Goal: Task Accomplishment & Management: Use online tool/utility

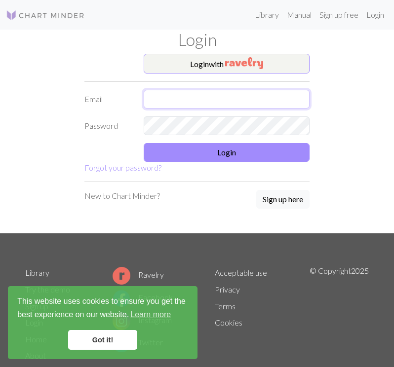
click at [164, 100] on input "text" at bounding box center [227, 99] width 166 height 19
type input "[EMAIL_ADDRESS][DOMAIN_NAME]"
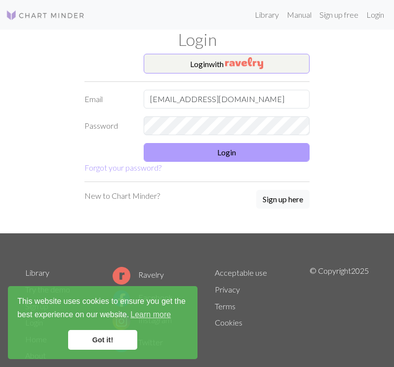
click at [190, 158] on button "Login" at bounding box center [227, 152] width 166 height 19
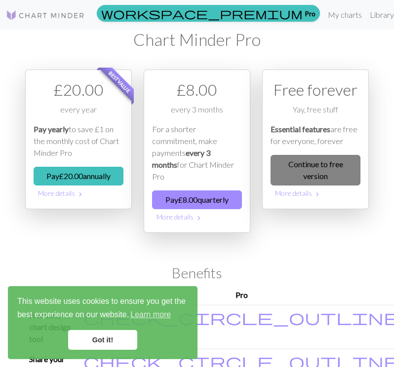
click at [323, 175] on link "Continue to free version" at bounding box center [315, 170] width 90 height 31
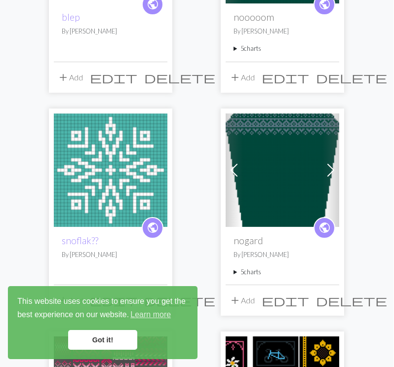
scroll to position [212, 0]
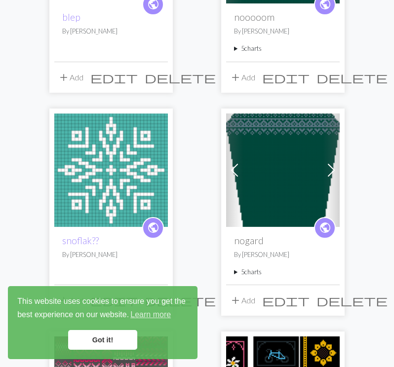
click at [329, 163] on span at bounding box center [331, 170] width 16 height 16
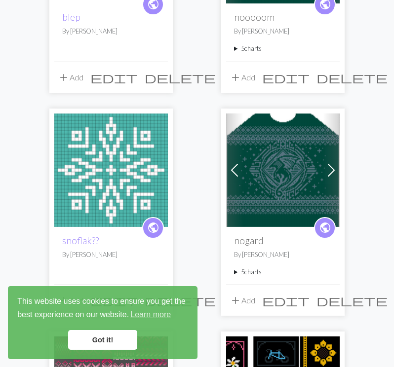
click at [329, 163] on span at bounding box center [331, 170] width 16 height 16
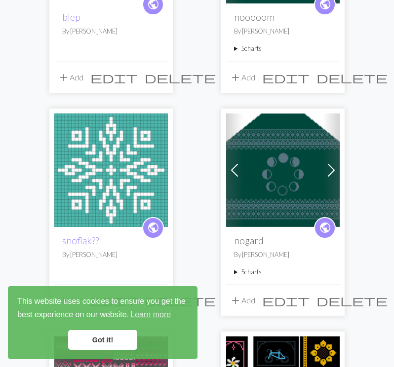
click at [329, 164] on span at bounding box center [331, 170] width 16 height 16
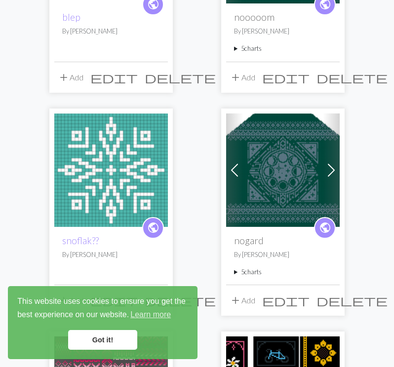
click at [279, 160] on img at bounding box center [283, 171] width 114 height 114
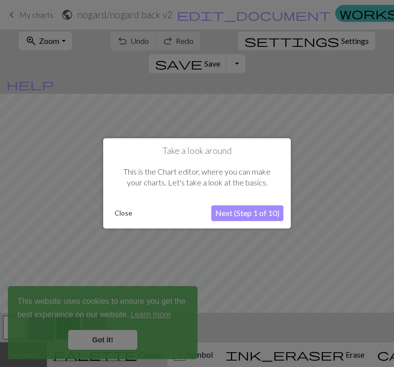
click at [117, 214] on button "Close" at bounding box center [124, 213] width 26 height 15
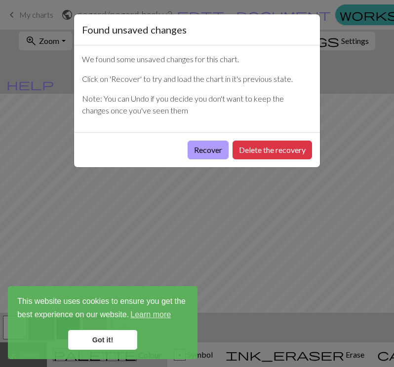
click at [218, 145] on button "Recover" at bounding box center [208, 150] width 41 height 19
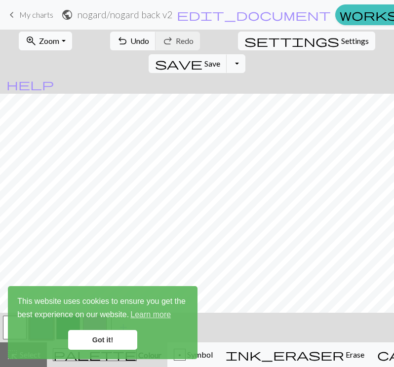
click at [61, 44] on button "zoom_in Zoom Zoom" at bounding box center [45, 41] width 53 height 19
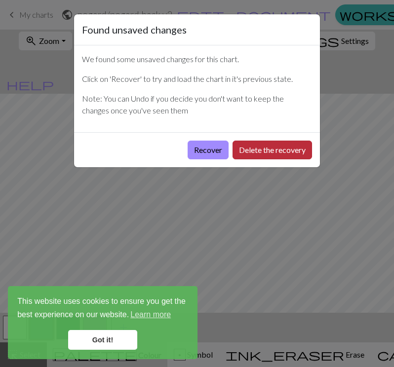
click at [250, 151] on button "Delete the recovery" at bounding box center [271, 150] width 79 height 19
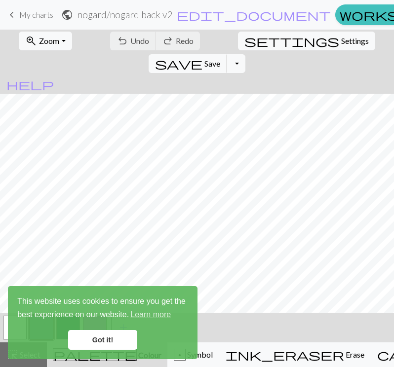
click at [99, 341] on link "Got it!" at bounding box center [102, 340] width 69 height 20
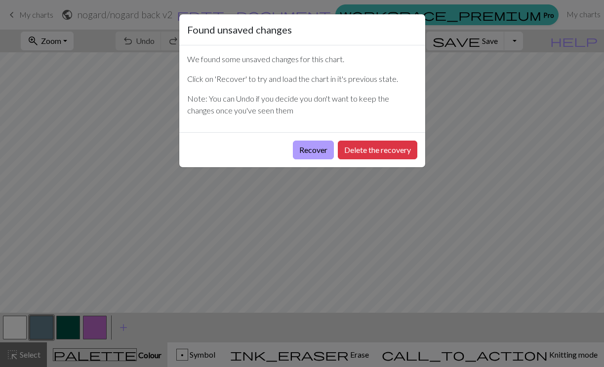
click at [304, 149] on button "Recover" at bounding box center [313, 150] width 41 height 19
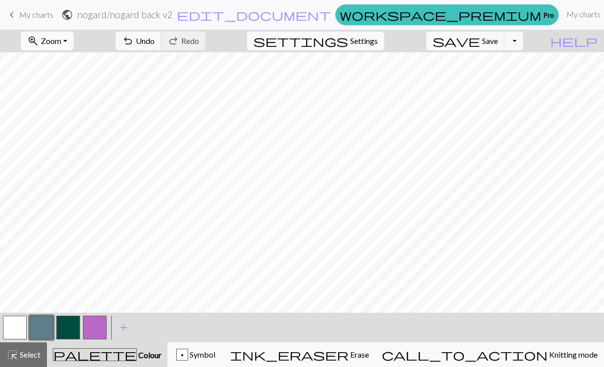
click at [59, 39] on button "zoom_in Zoom Zoom" at bounding box center [47, 41] width 53 height 19
click at [75, 119] on button "50%" at bounding box center [60, 119] width 78 height 16
click at [38, 10] on span "My charts" at bounding box center [36, 14] width 34 height 9
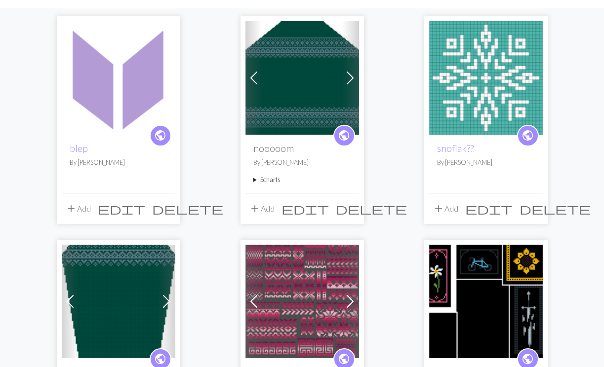
scroll to position [87, 0]
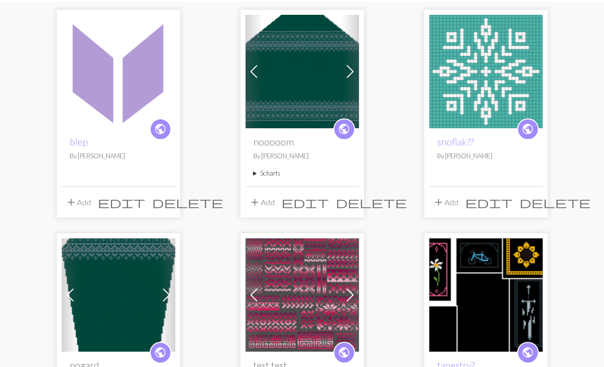
click at [128, 279] on img at bounding box center [119, 295] width 114 height 114
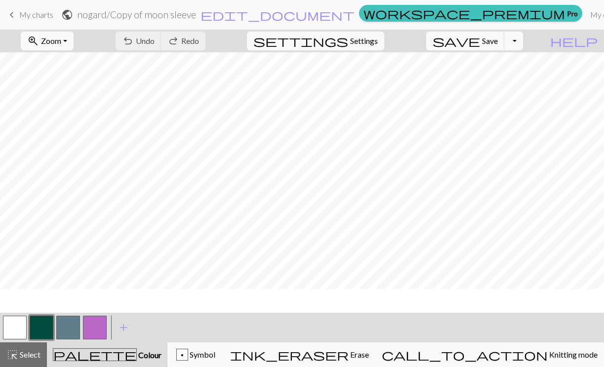
scroll to position [0, 376]
